Goal: Information Seeking & Learning: Learn about a topic

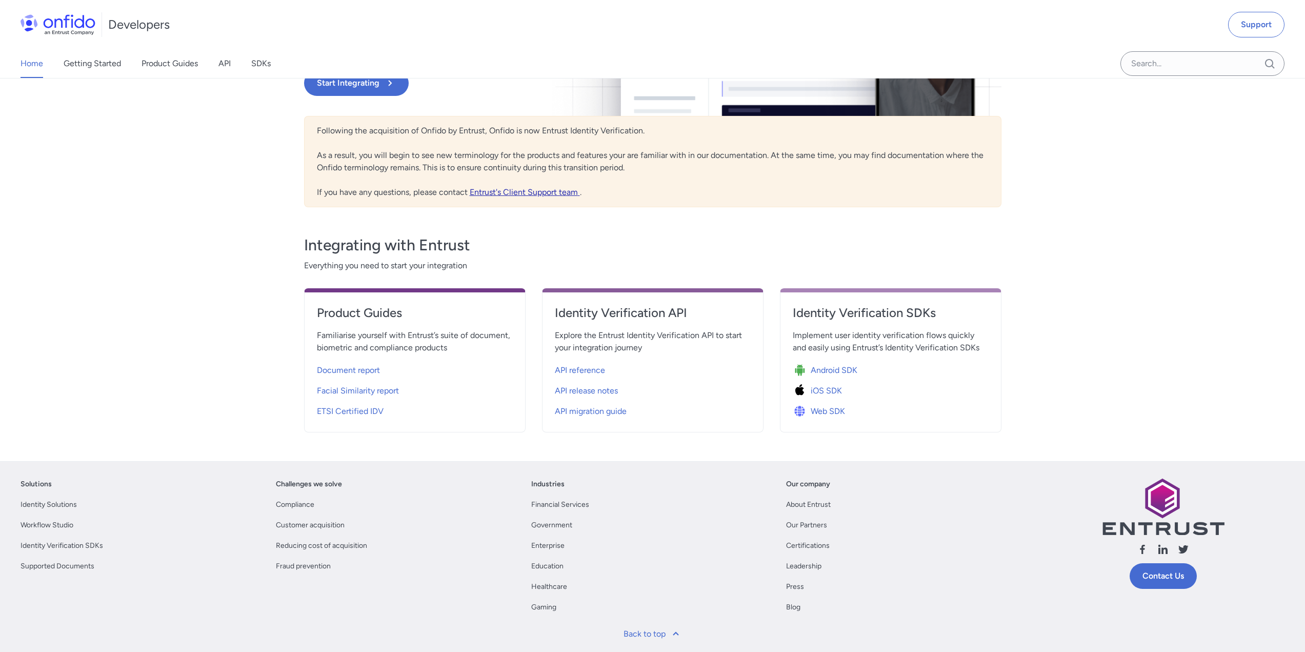
scroll to position [205, 0]
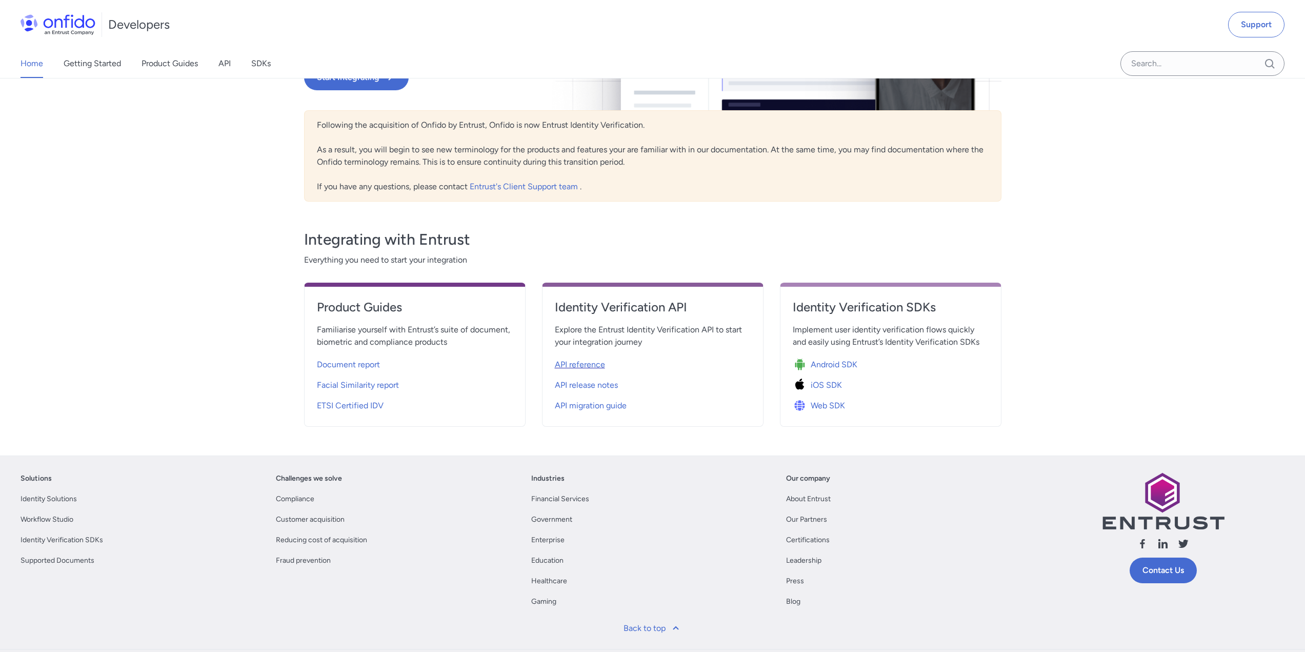
click at [595, 363] on span "API reference" at bounding box center [580, 364] width 50 height 12
select select "http"
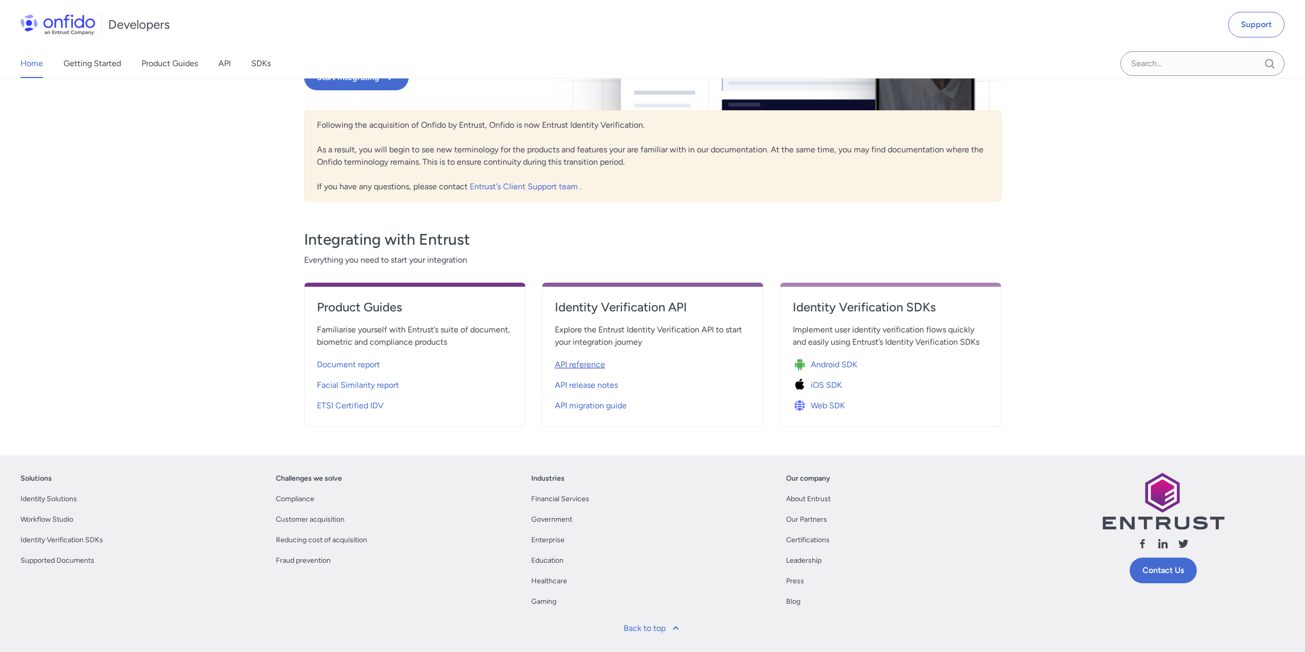
select select "http"
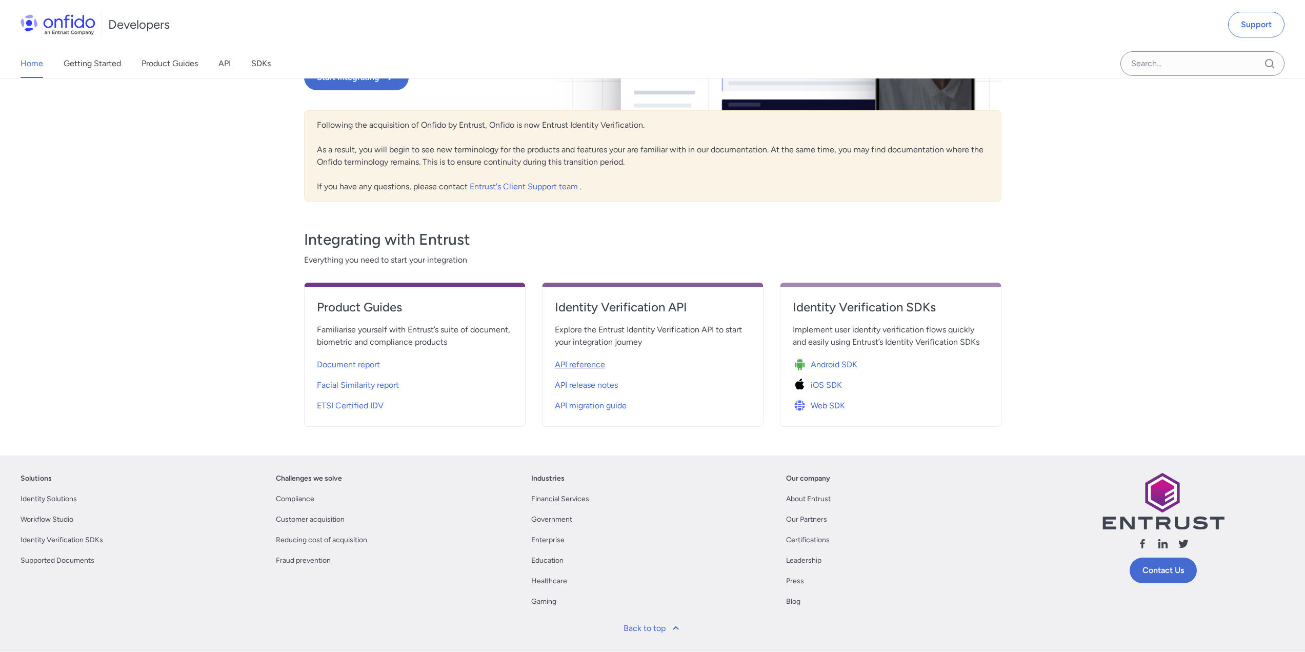
select select "http"
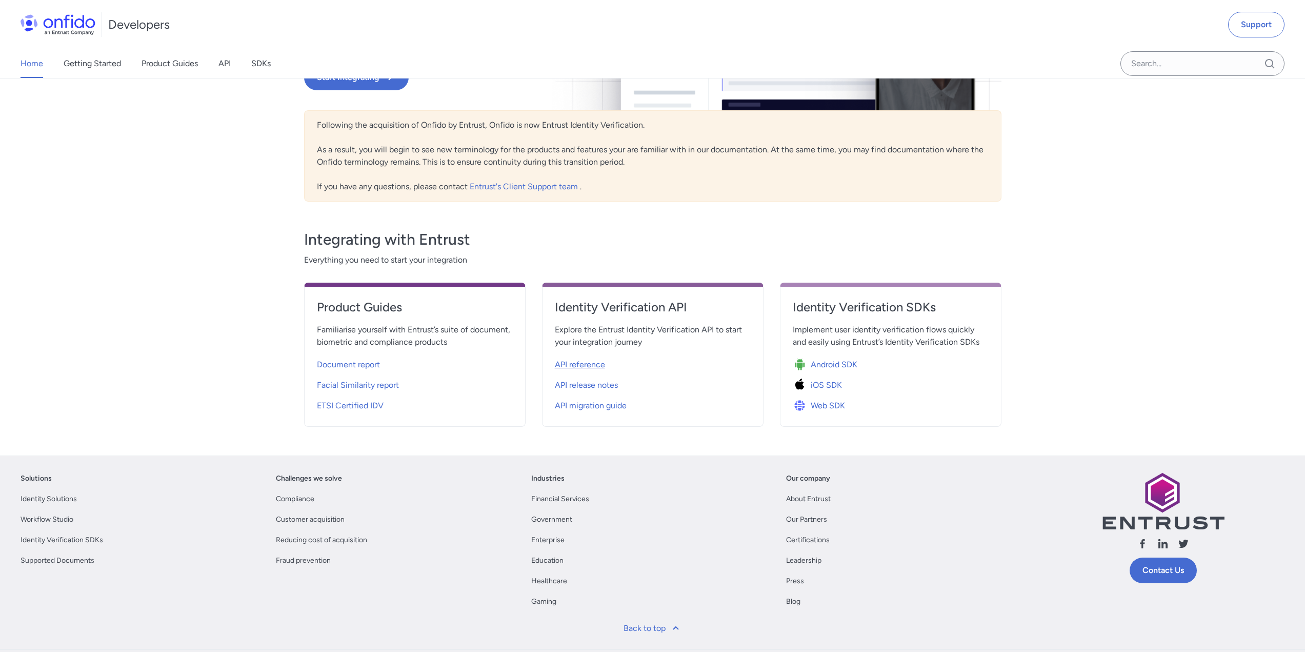
select select "http"
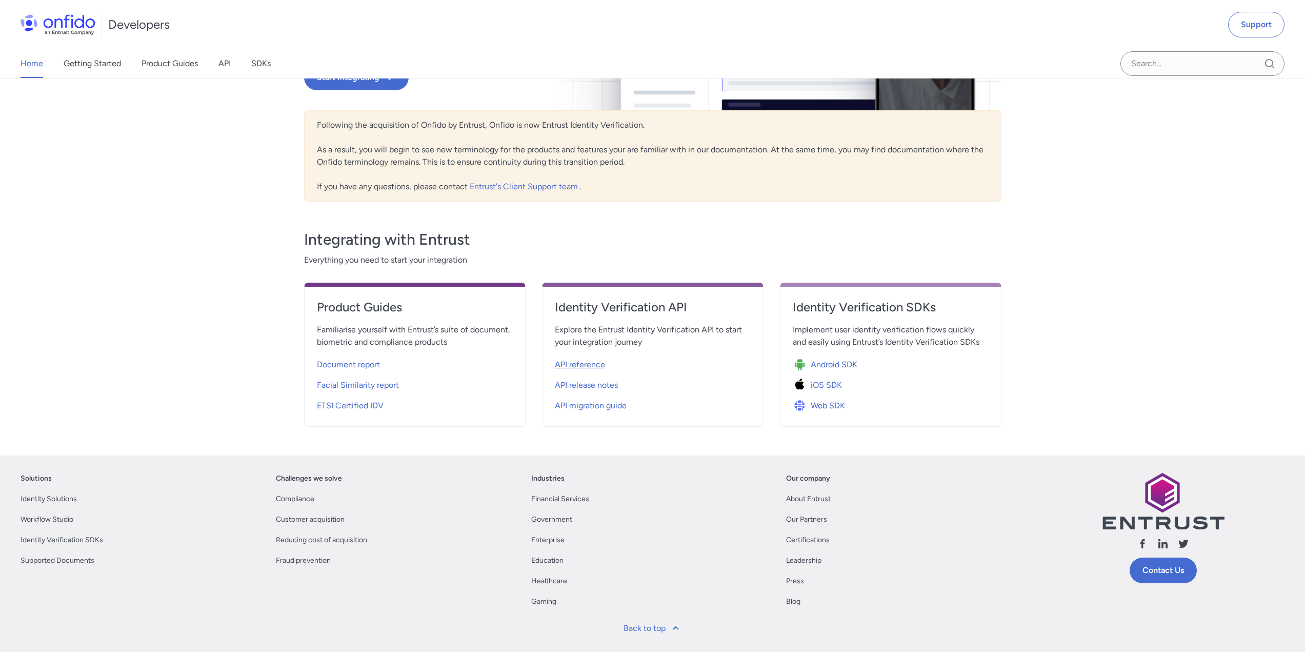
select select "http"
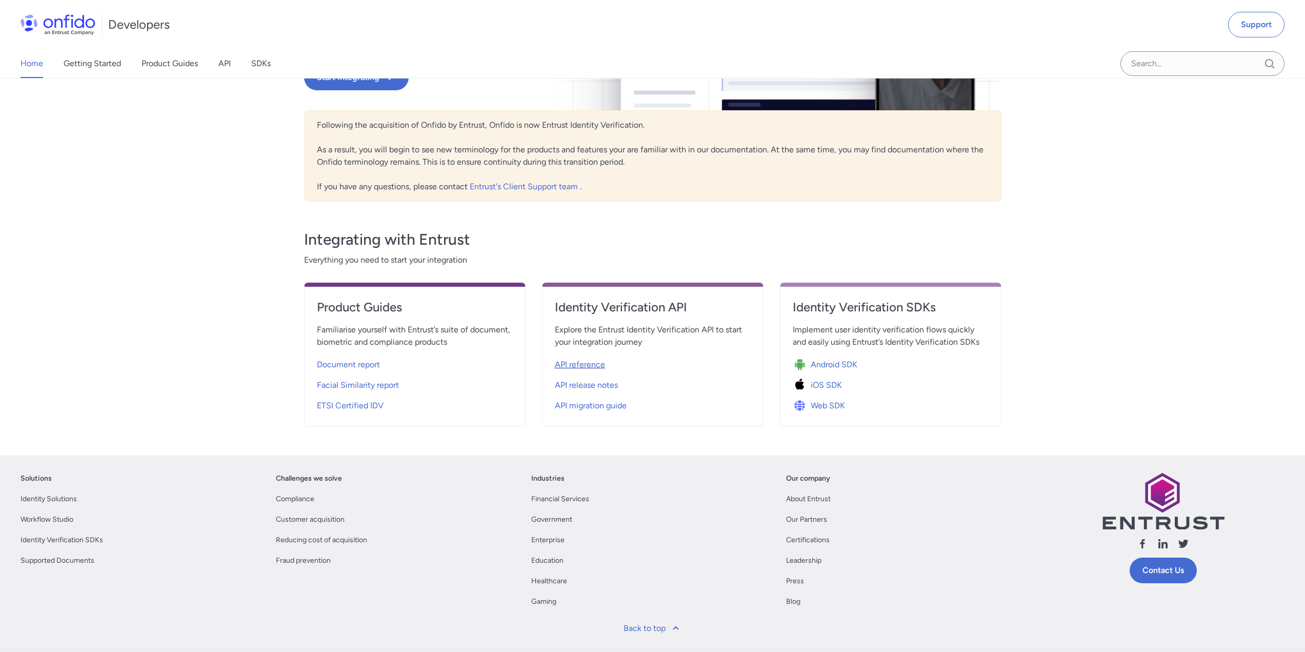
select select "http"
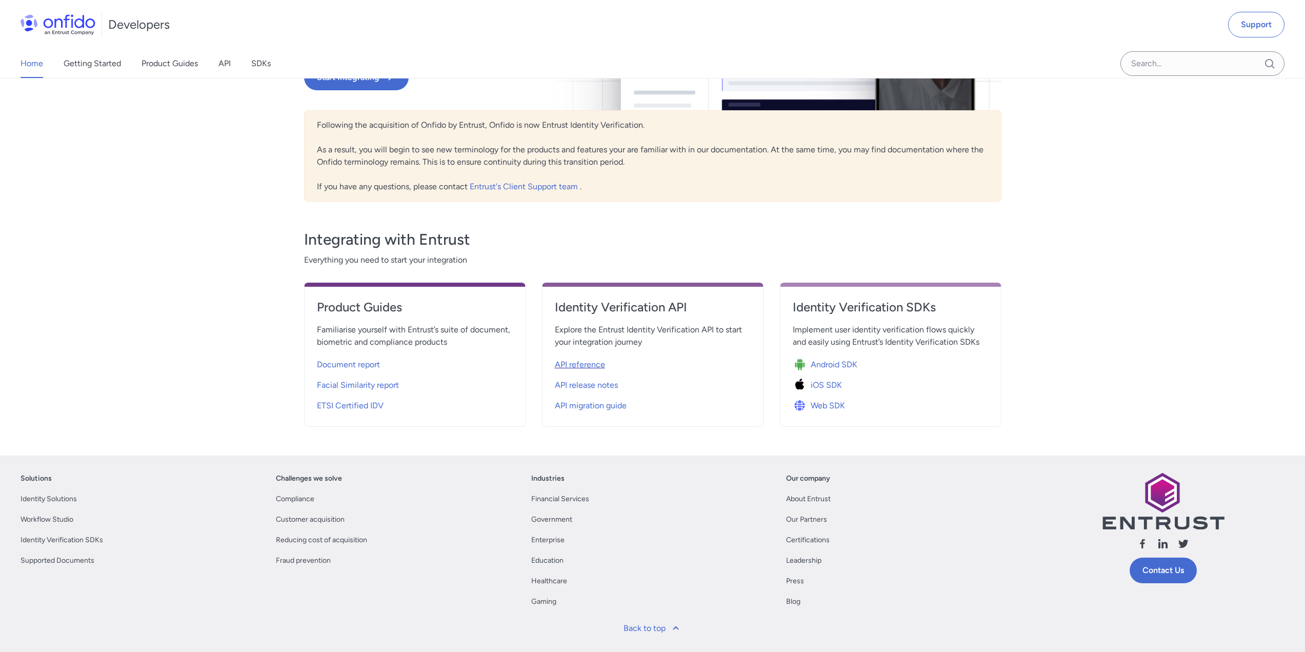
select select "http"
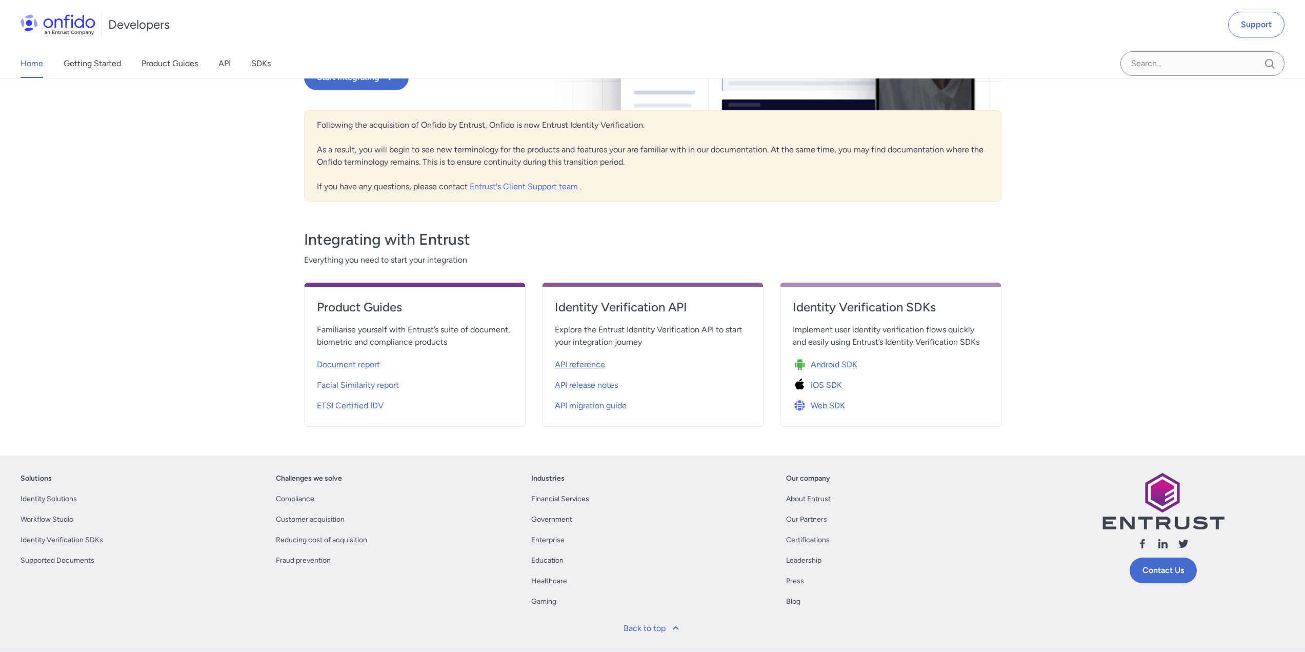
select select "http"
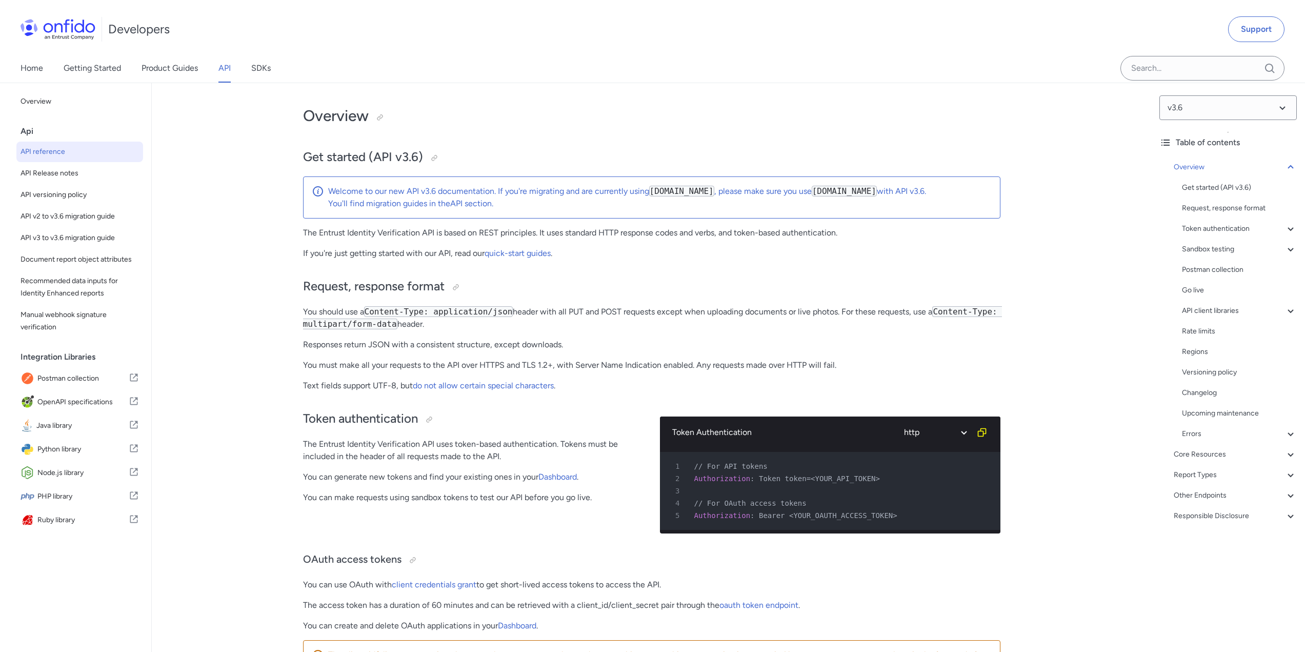
scroll to position [51, 0]
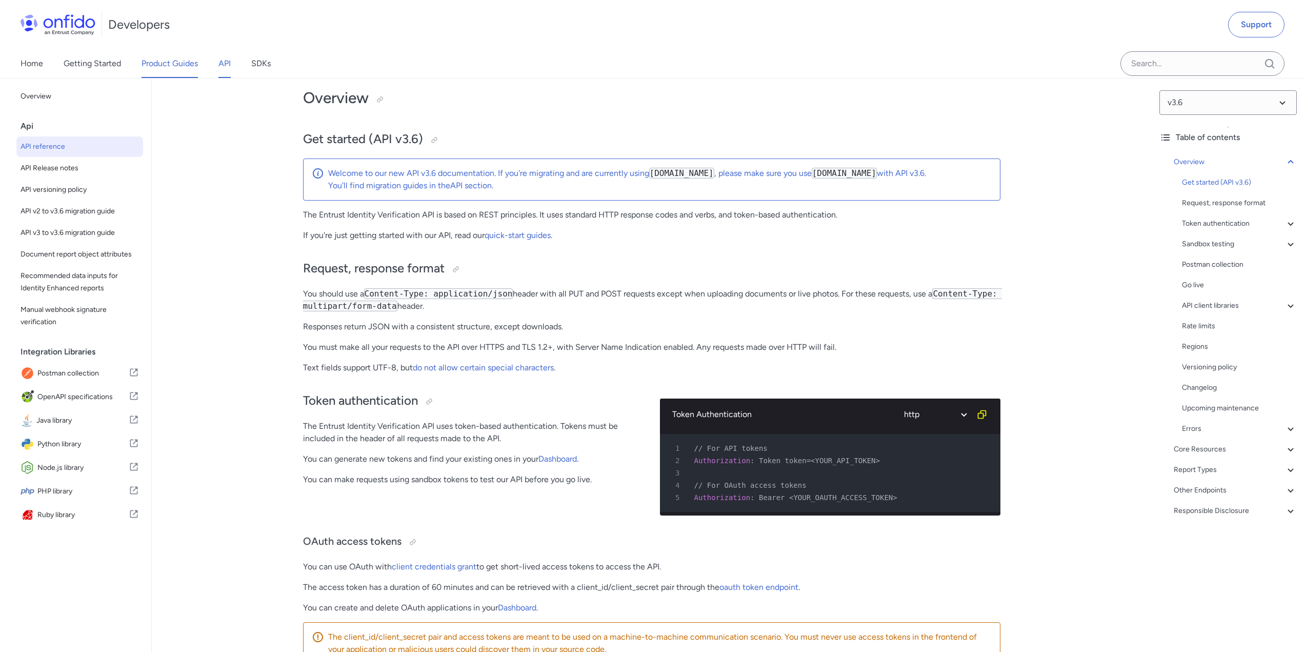
click at [162, 73] on link "Product Guides" at bounding box center [170, 63] width 56 height 29
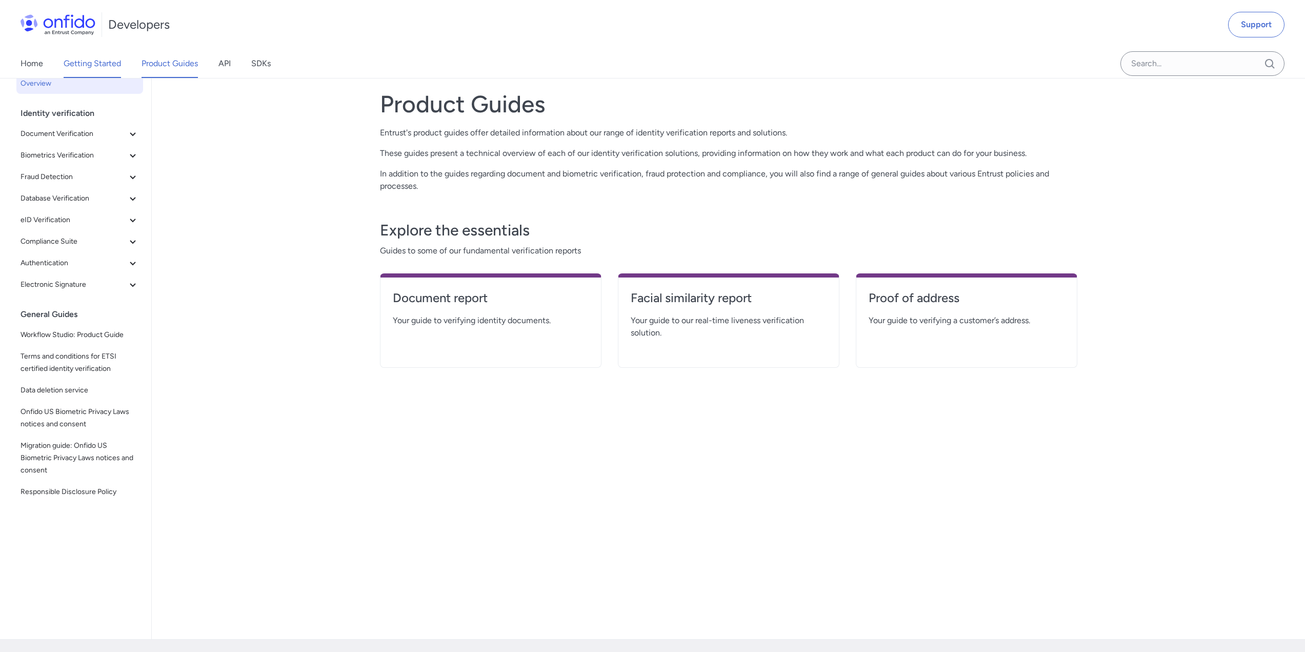
click at [94, 62] on link "Getting Started" at bounding box center [92, 63] width 57 height 29
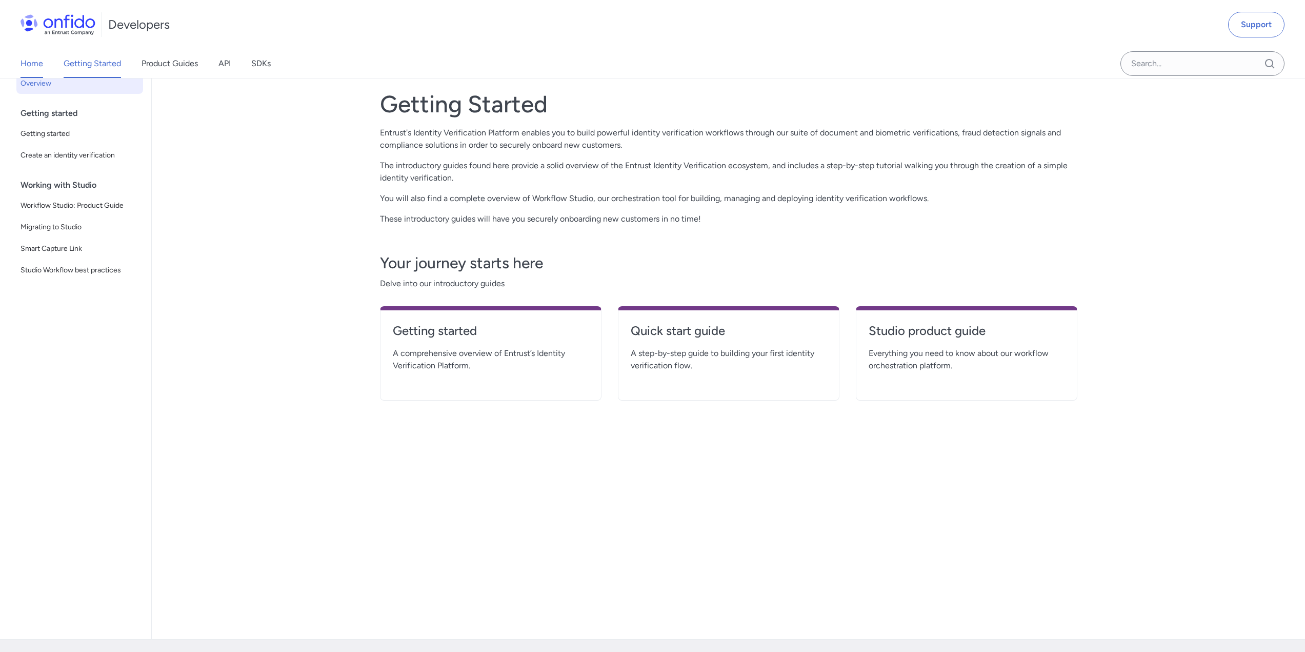
click at [39, 64] on link "Home" at bounding box center [32, 63] width 23 height 29
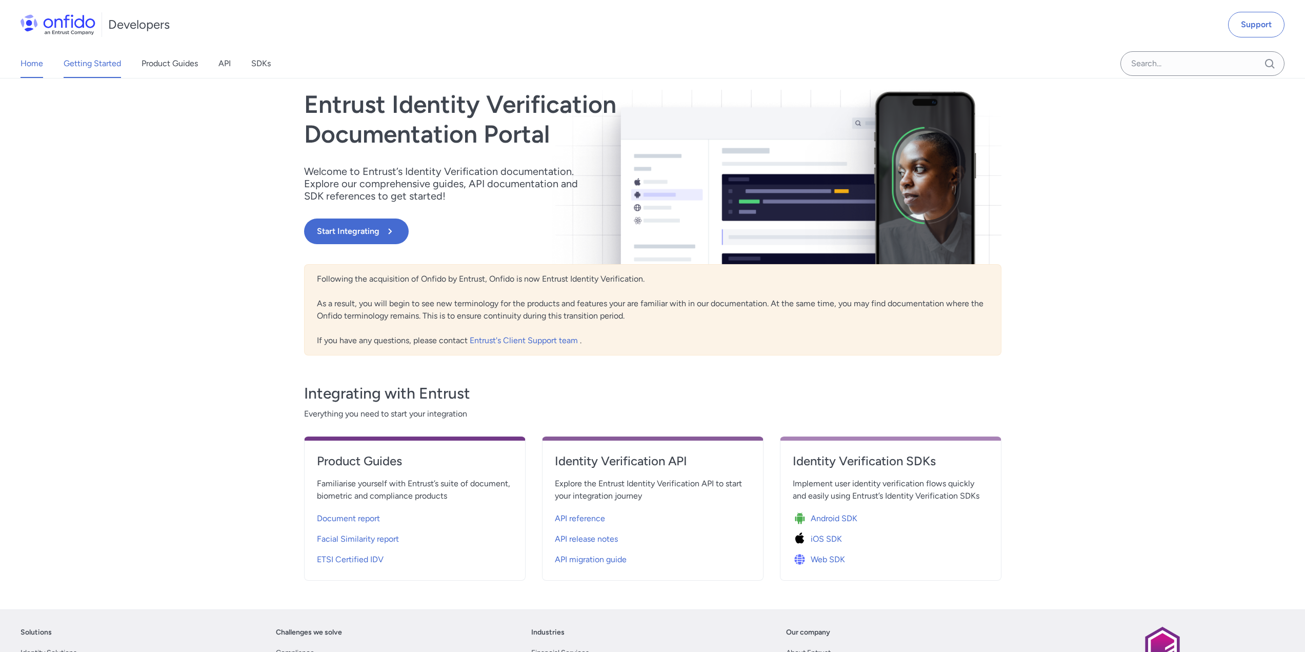
click at [77, 68] on link "Getting Started" at bounding box center [92, 63] width 57 height 29
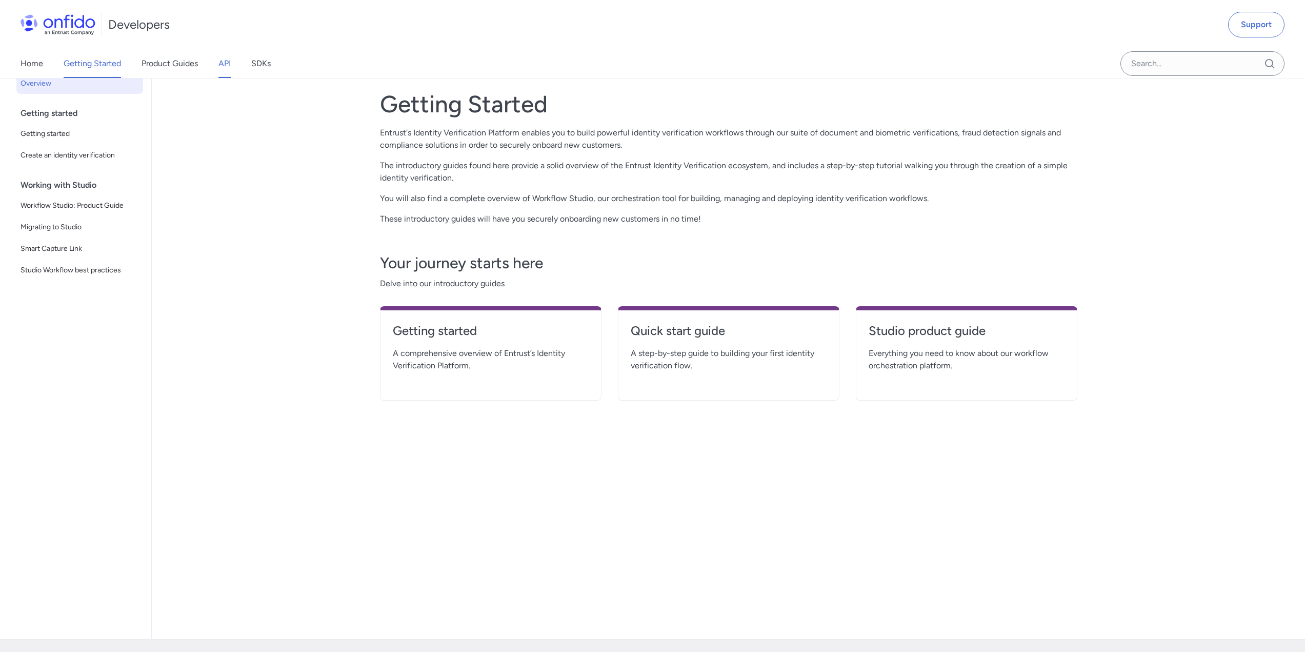
click at [229, 67] on link "API" at bounding box center [224, 63] width 12 height 29
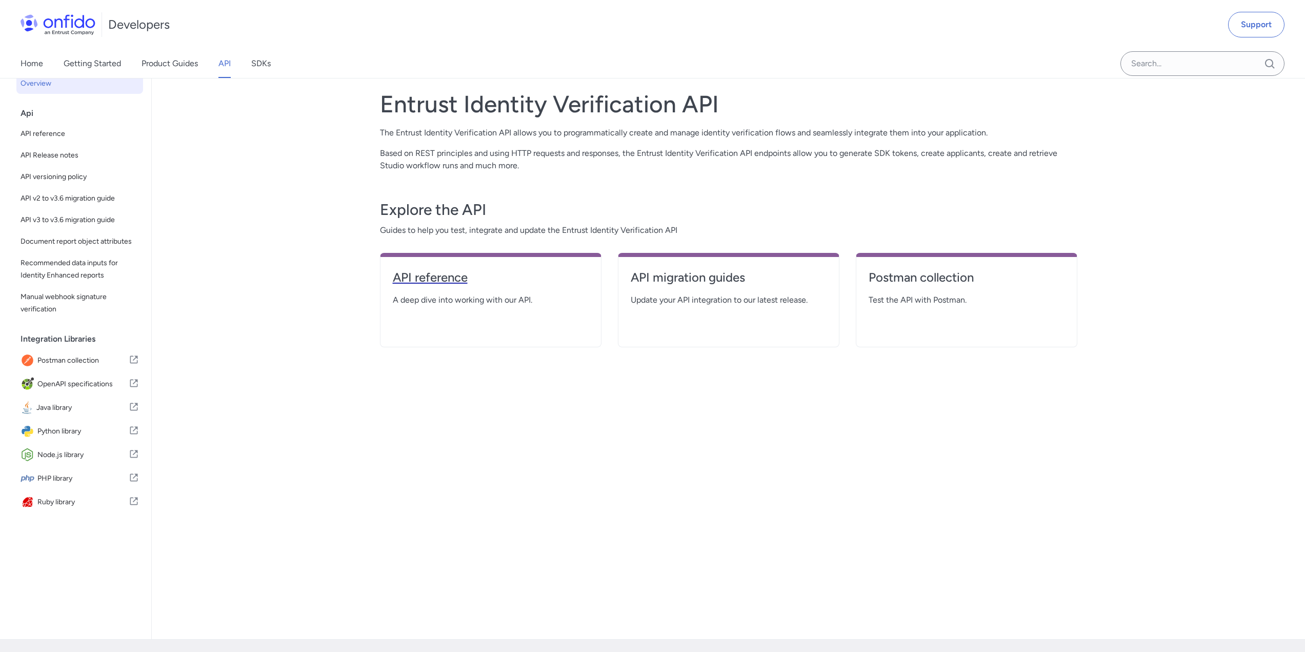
click at [464, 271] on h4 "API reference" at bounding box center [491, 277] width 196 height 16
select select "http"
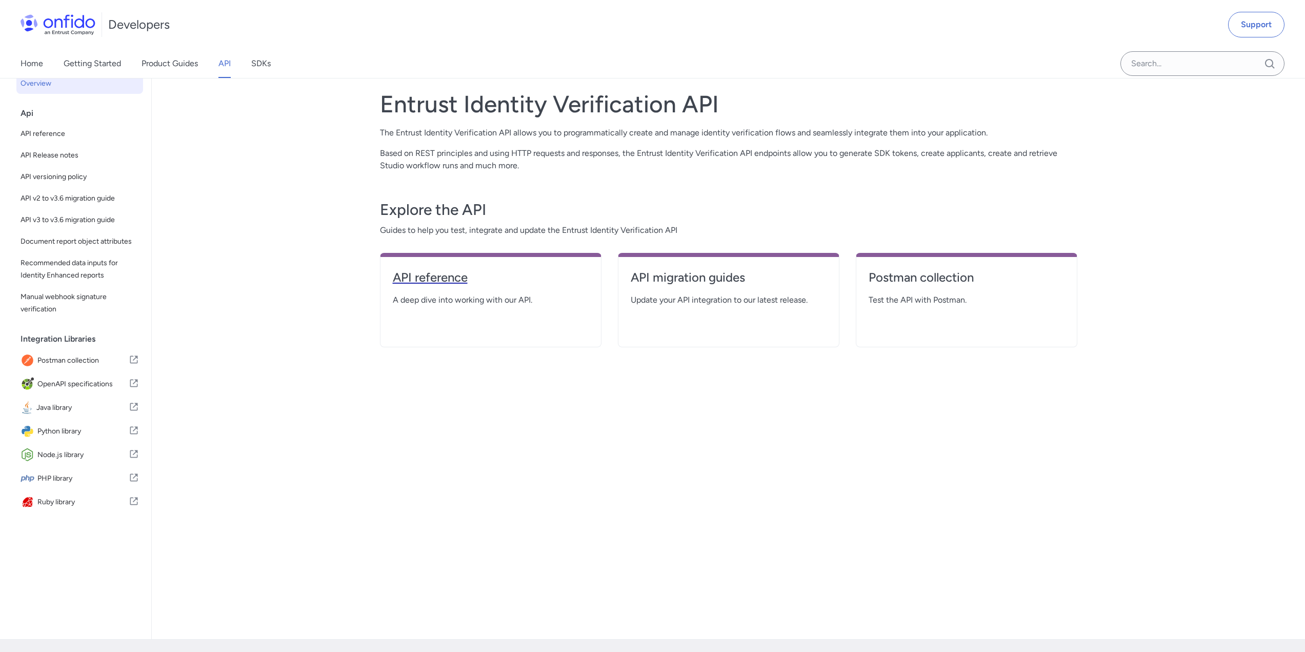
select select "http"
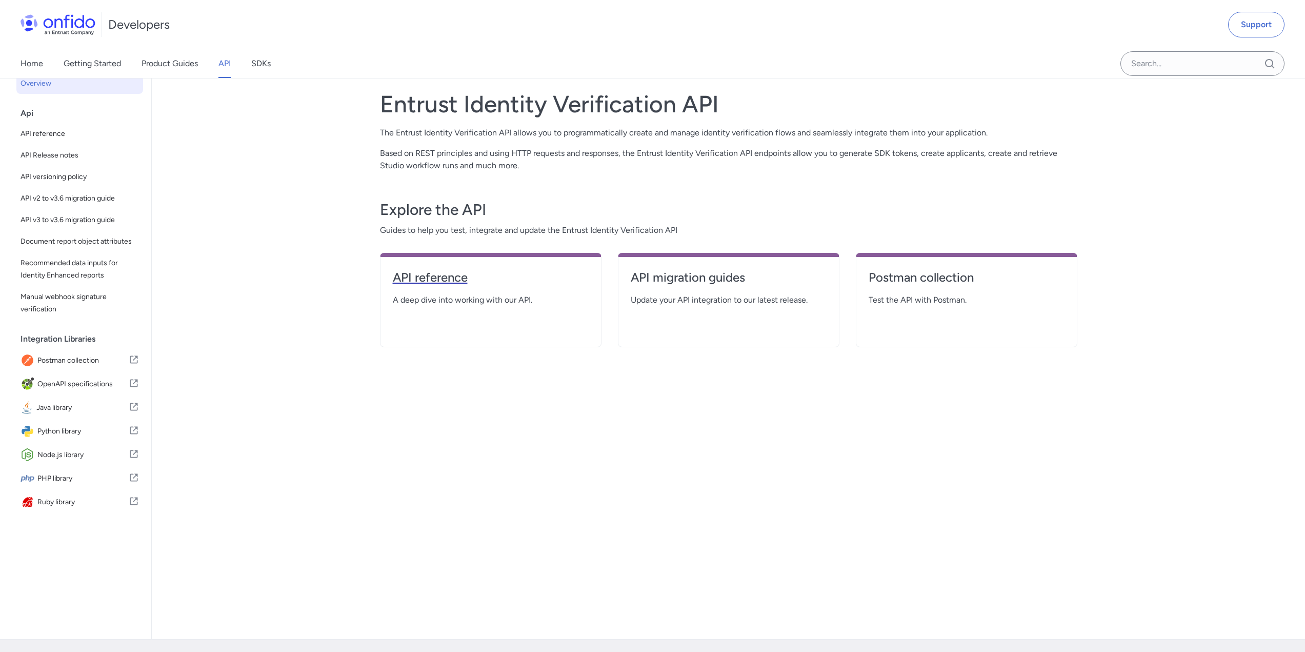
select select "http"
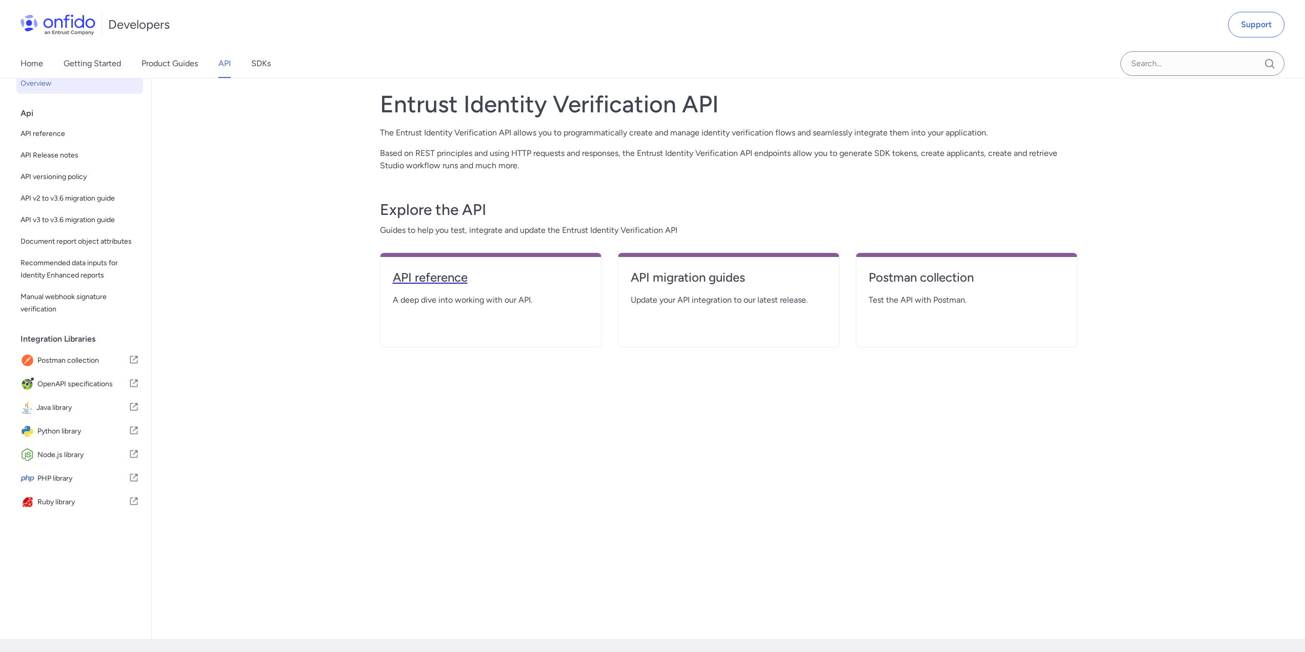
select select "http"
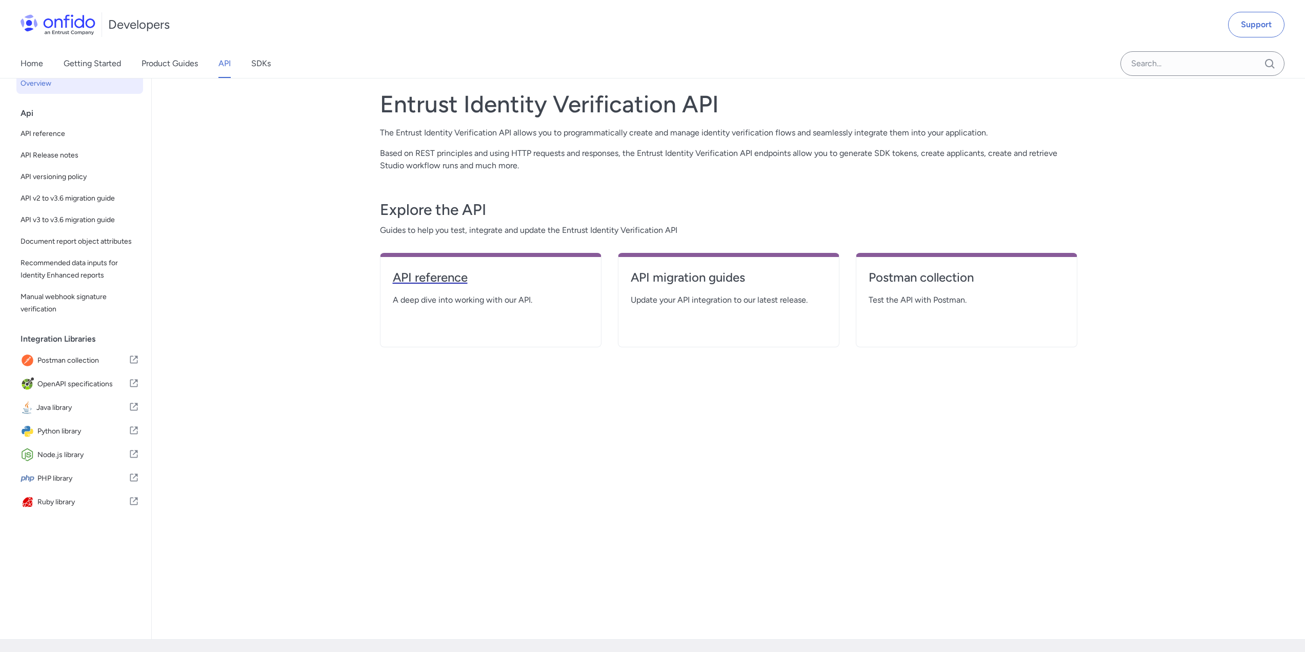
select select "http"
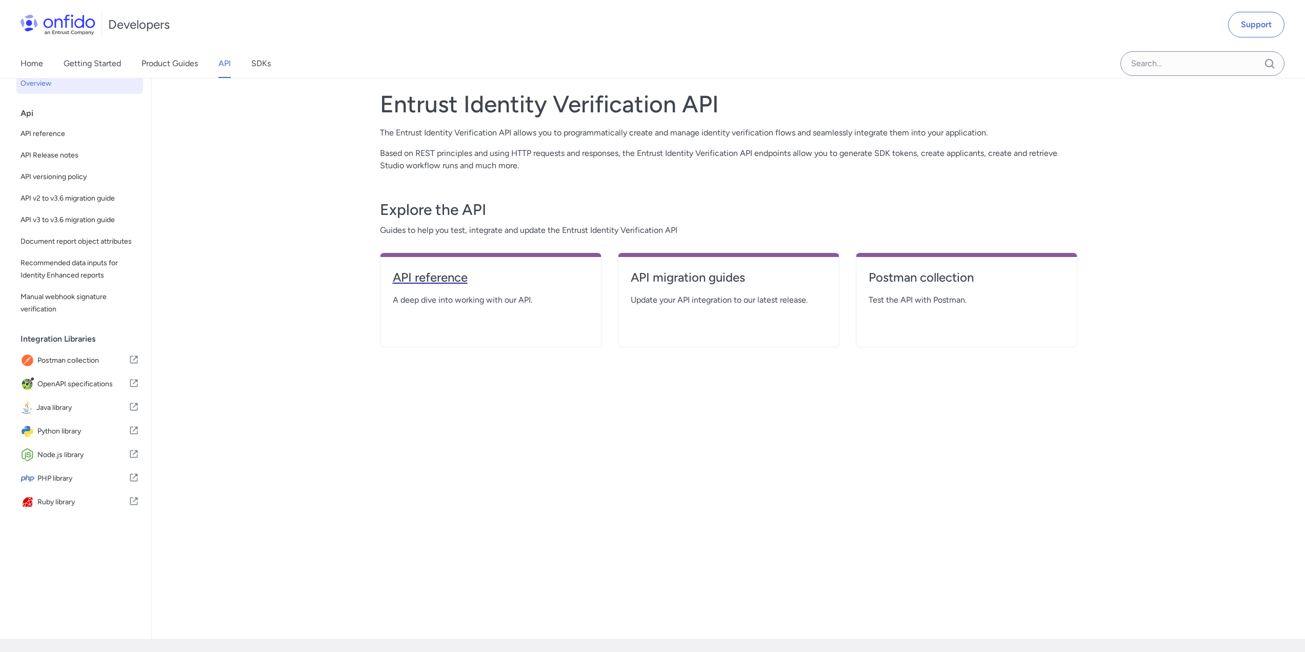
select select "http"
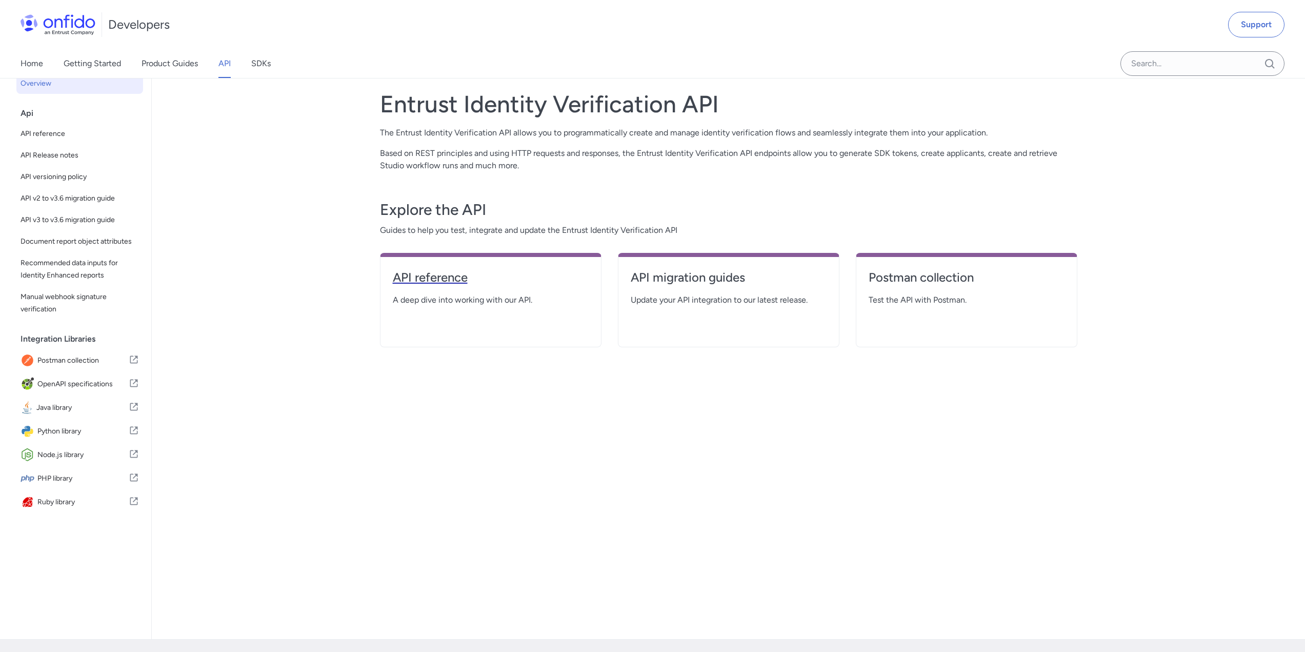
select select "http"
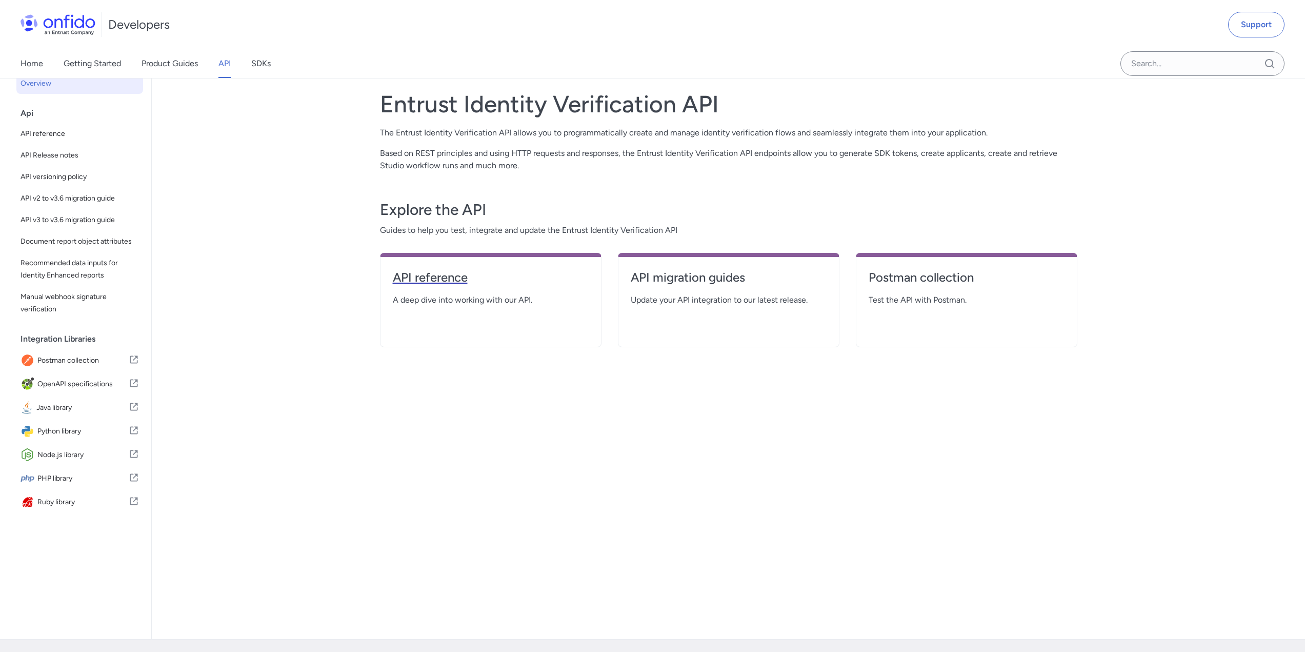
select select "http"
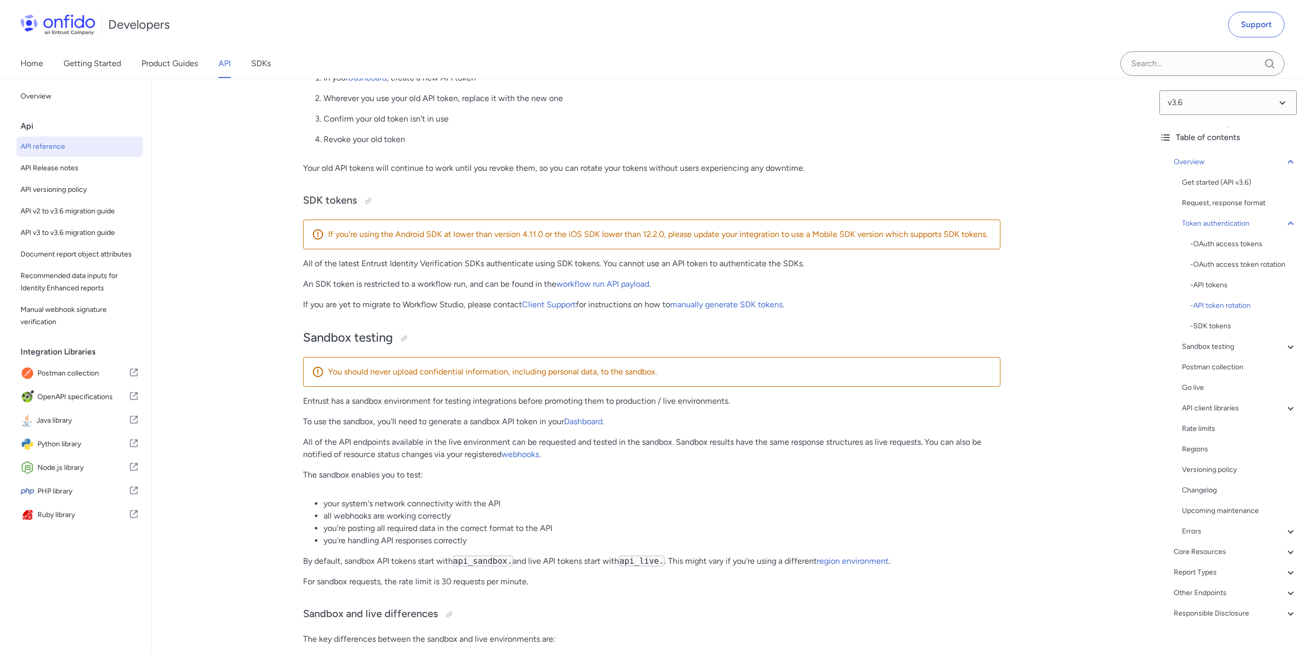
scroll to position [1231, 0]
